Goal: Use online tool/utility: Utilize a website feature to perform a specific function

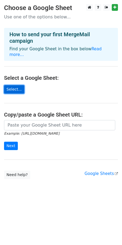
click at [11, 85] on link "Select..." at bounding box center [14, 89] width 20 height 8
click at [33, 131] on small "Example: https://docs.google.com/spreadsheets/d/abc/edit" at bounding box center [31, 133] width 55 height 4
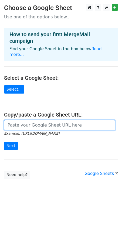
click at [35, 123] on input "url" at bounding box center [59, 125] width 111 height 10
paste input "http://chromewebstore.google.com/detail/mergemail/plbgdpcficmecmpjceogkfmdgfdje…"
type input "http://chromewebstore.google.com/detail/mergemail/plbgdpcficmecmpjceogkfmdgfdje…"
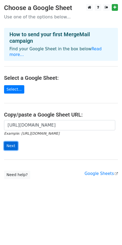
click at [16, 141] on input "Next" at bounding box center [11, 145] width 14 height 8
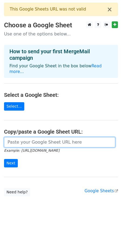
click at [26, 137] on input "url" at bounding box center [59, 142] width 111 height 10
click at [26, 140] on input "url" at bounding box center [59, 142] width 111 height 10
paste input "[URL][DOMAIN_NAME]"
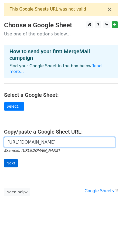
type input "[URL][DOMAIN_NAME]"
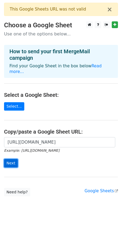
click at [6, 159] on input "Next" at bounding box center [11, 163] width 14 height 8
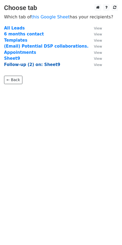
click at [27, 64] on strong "Follow-up (2) on: Sheet9" at bounding box center [32, 64] width 56 height 5
